Goal: Navigation & Orientation: Find specific page/section

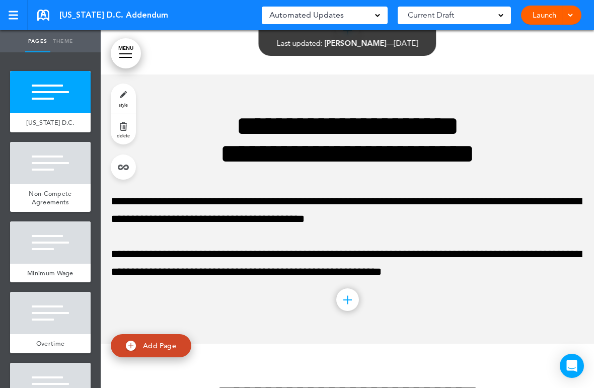
scroll to position [2263, 0]
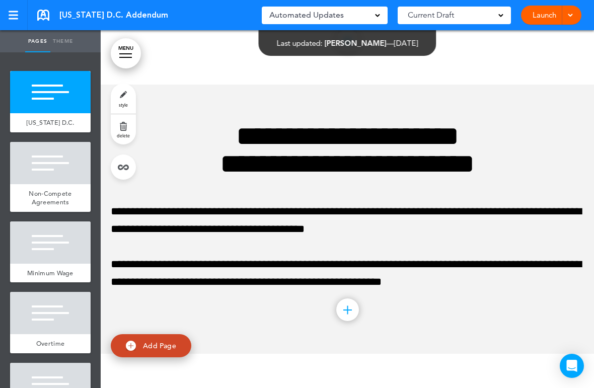
click at [127, 59] on link "MENU" at bounding box center [126, 53] width 30 height 30
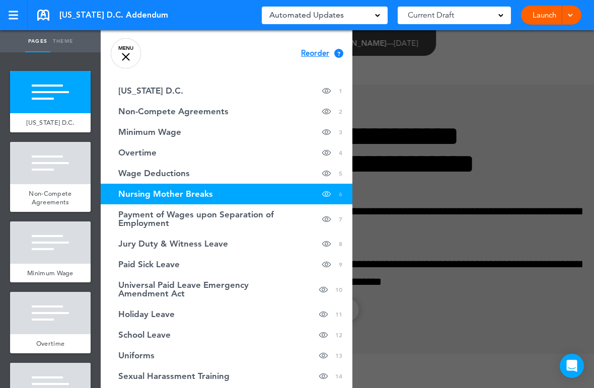
click at [128, 57] on link "MENU" at bounding box center [126, 53] width 30 height 30
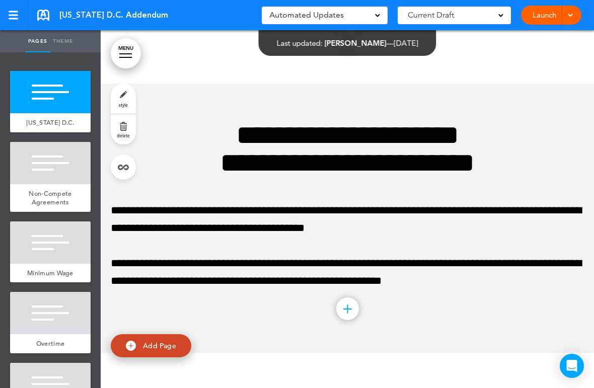
scroll to position [2265, 0]
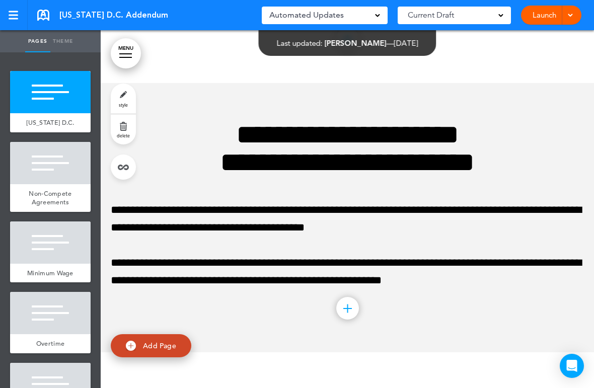
click at [118, 171] on link at bounding box center [123, 167] width 25 height 25
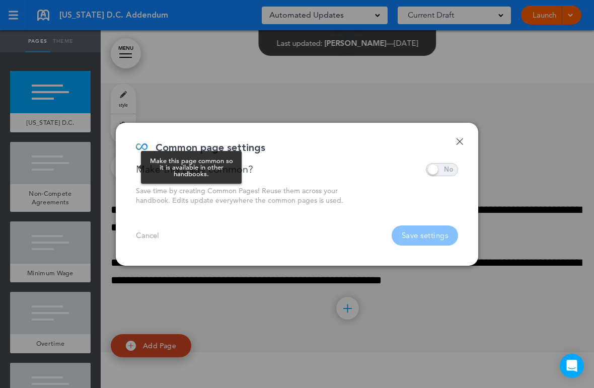
click at [452, 139] on div "**********" at bounding box center [297, 194] width 363 height 143
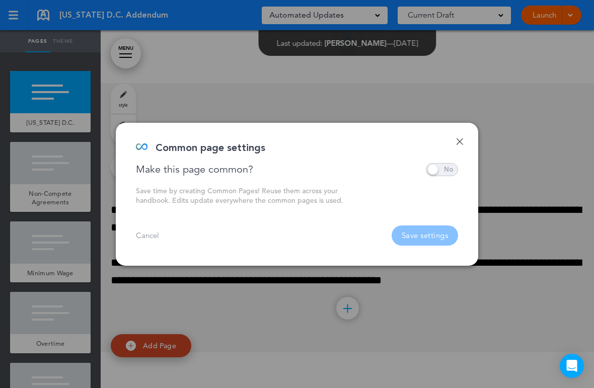
click at [307, 64] on div at bounding box center [297, 194] width 594 height 388
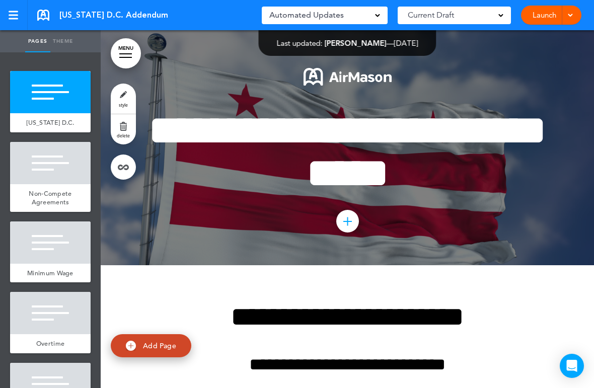
scroll to position [0, 0]
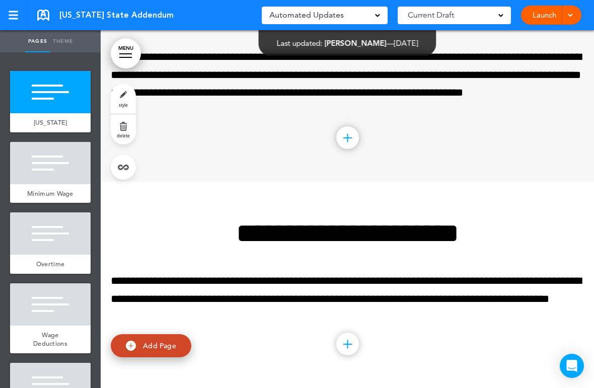
scroll to position [1392, 0]
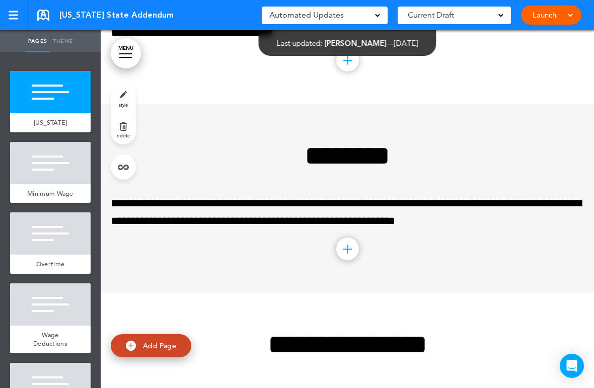
scroll to position [343, 0]
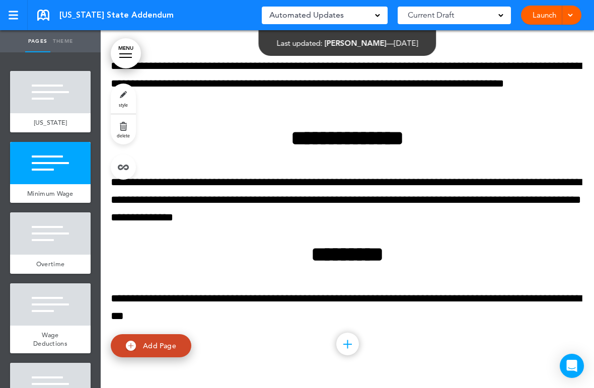
scroll to position [4910, 0]
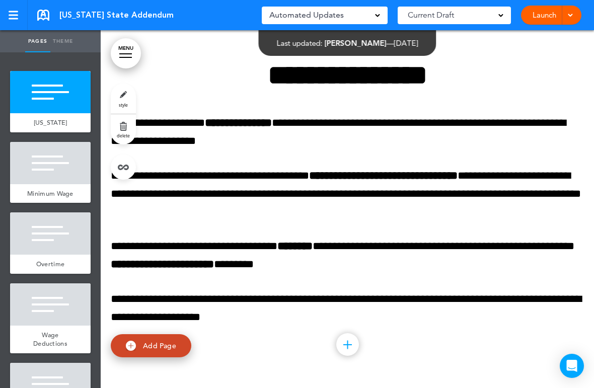
scroll to position [846, 0]
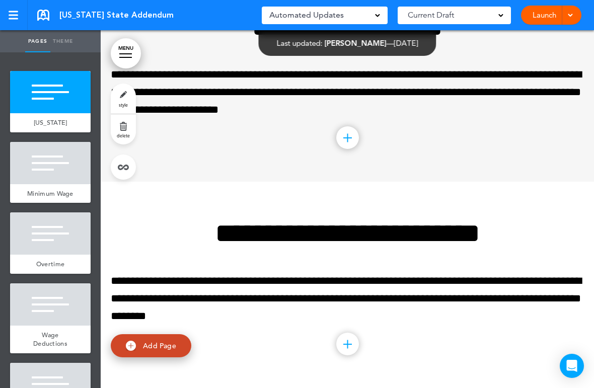
scroll to position [3070, 0]
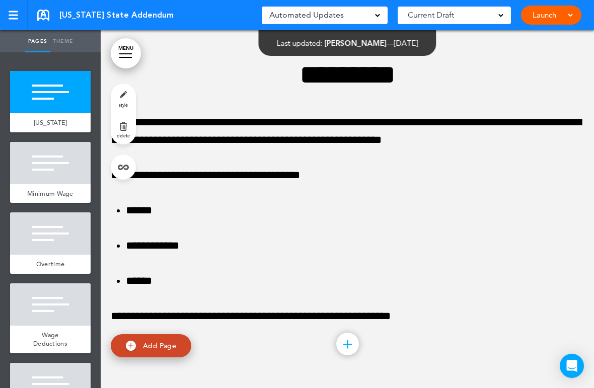
scroll to position [2693, 0]
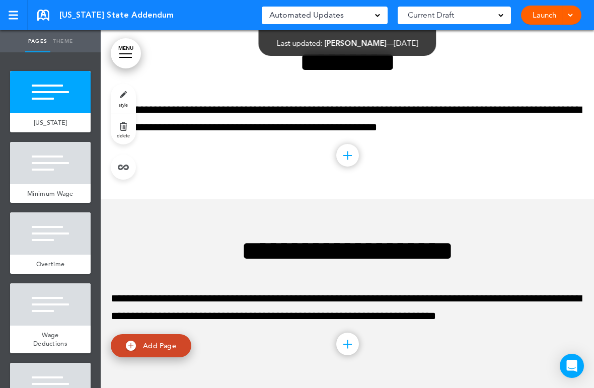
scroll to position [2261, 0]
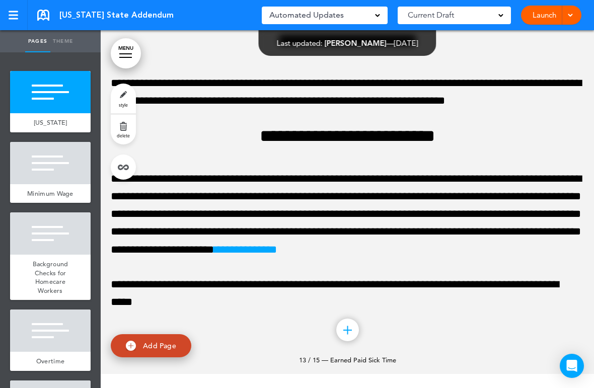
scroll to position [5463, 0]
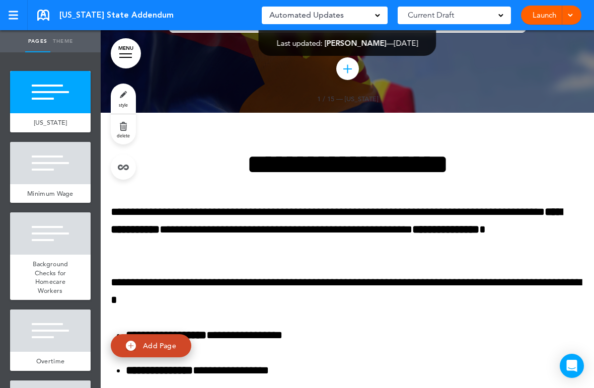
click at [569, 15] on span at bounding box center [570, 14] width 7 height 7
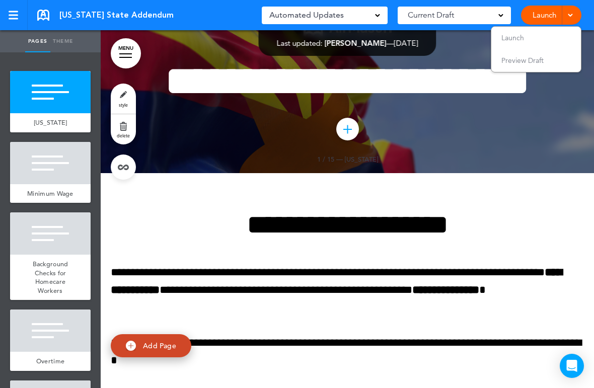
scroll to position [47, 0]
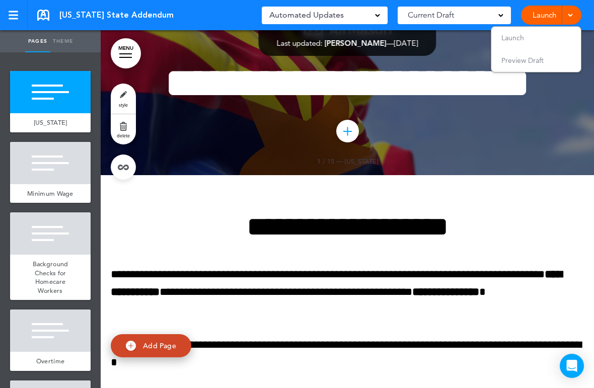
click at [541, 63] on span "Preview Draft" at bounding box center [523, 60] width 42 height 9
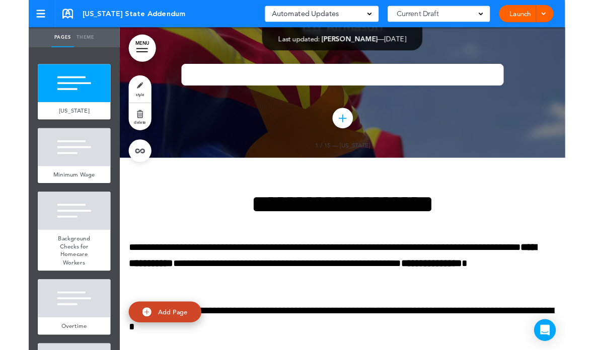
scroll to position [47, 0]
